Goal: Find specific page/section: Find specific page/section

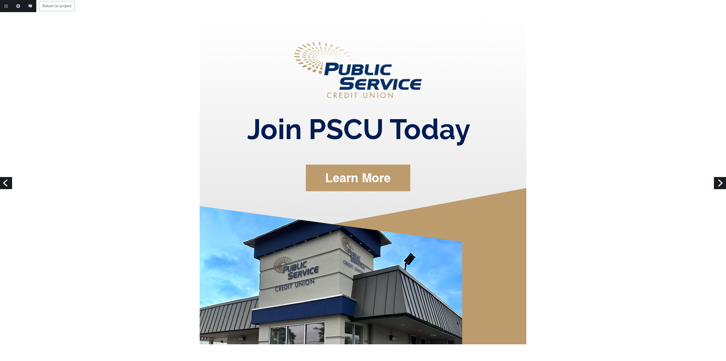
click at [5, 5] on link "Return to project" at bounding box center [6, 6] width 12 height 12
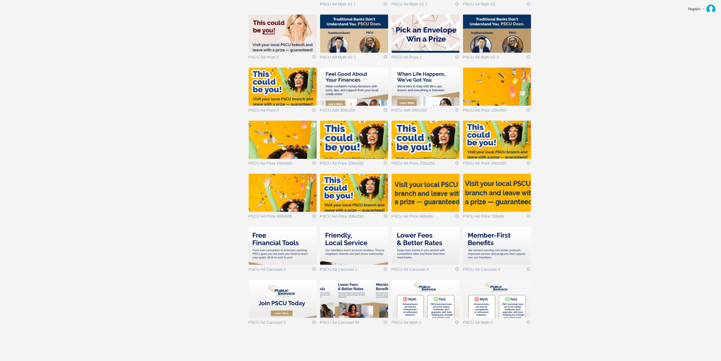
scroll to position [141, 0]
click at [494, 300] on img at bounding box center [497, 298] width 68 height 38
